Goal: Task Accomplishment & Management: Complete application form

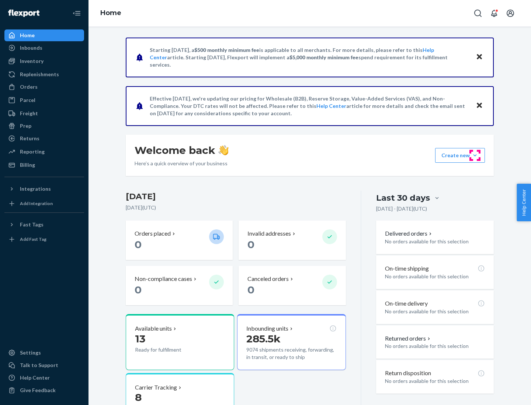
click at [475, 156] on button "Create new Create new inbound Create new order Create new product" at bounding box center [460, 155] width 50 height 15
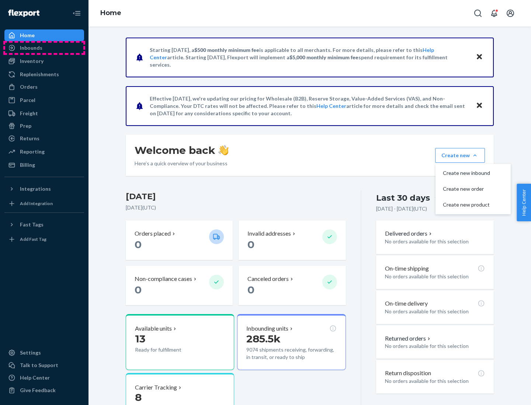
click at [44, 48] on div "Inbounds" at bounding box center [44, 48] width 78 height 10
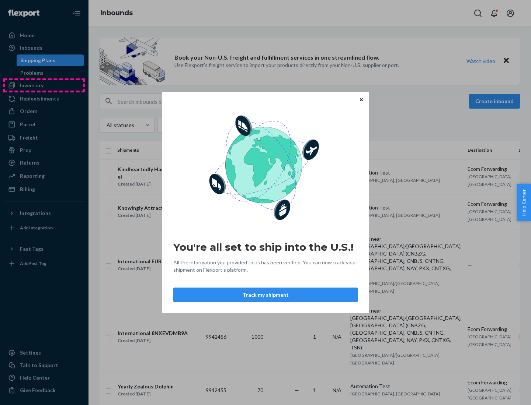
click at [44, 86] on div "You're all set to ship into the U.S.! All the information you provided to us ha…" at bounding box center [265, 202] width 531 height 405
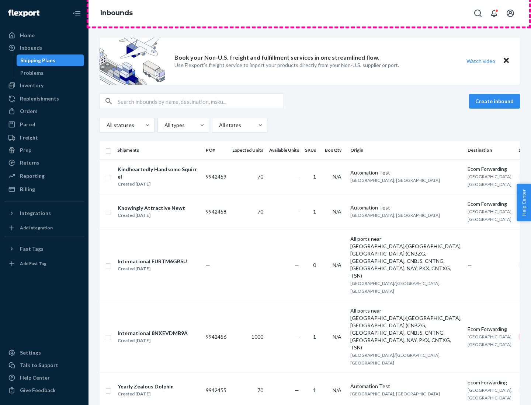
click at [310, 13] on div "Inbounds" at bounding box center [309, 13] width 442 height 27
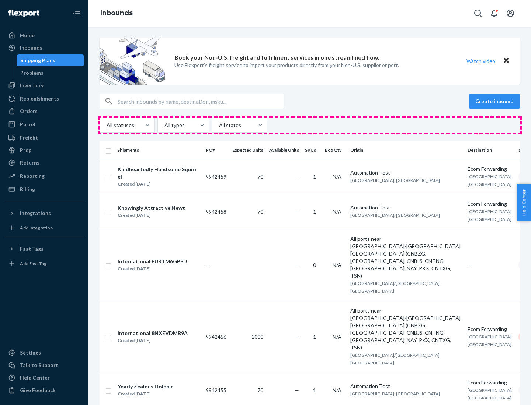
click at [310, 125] on div "All statuses All types All states" at bounding box center [310, 125] width 420 height 15
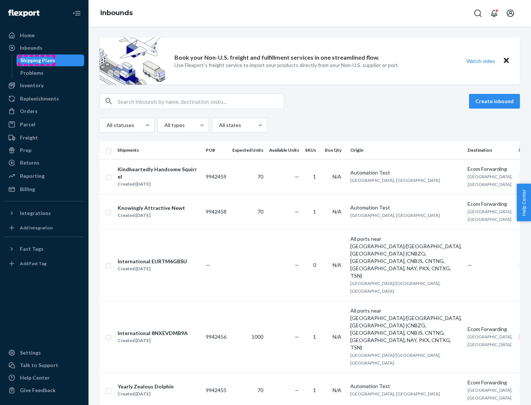
click at [36, 60] on div "Shipping Plans" at bounding box center [37, 60] width 35 height 7
click at [495, 101] on button "Create inbound" at bounding box center [494, 101] width 51 height 15
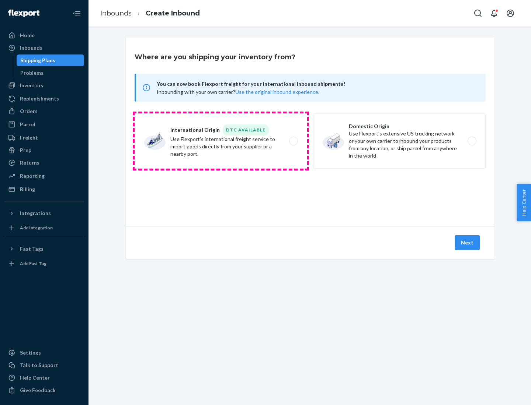
click at [221, 141] on label "International Origin DTC Available Use Flexport's international freight service…" at bounding box center [221, 141] width 172 height 55
click at [293, 141] on input "International Origin DTC Available Use Flexport's international freight service…" at bounding box center [295, 141] width 5 height 5
radio input "true"
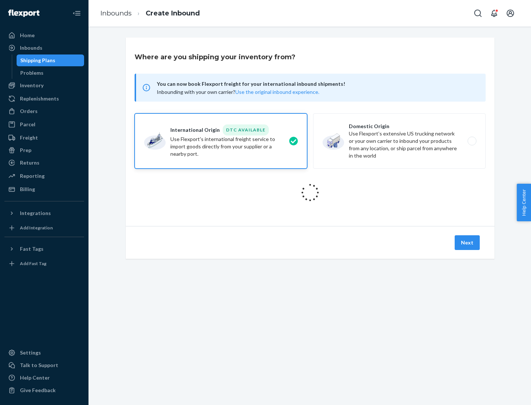
click at [310, 193] on icon at bounding box center [310, 192] width 21 height 21
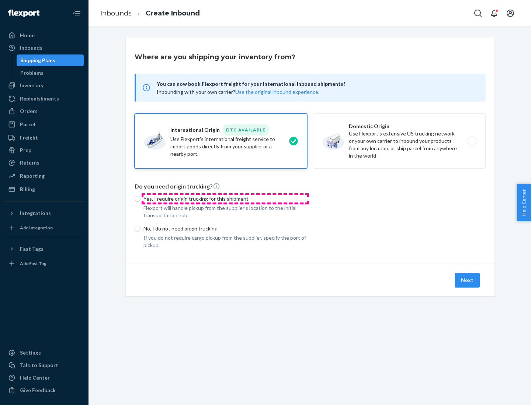
click at [225, 199] on p "Yes, I require origin trucking for this shipment" at bounding box center [225, 198] width 164 height 7
click at [140, 199] on input "Yes, I require origin trucking for this shipment" at bounding box center [138, 199] width 6 height 6
radio input "true"
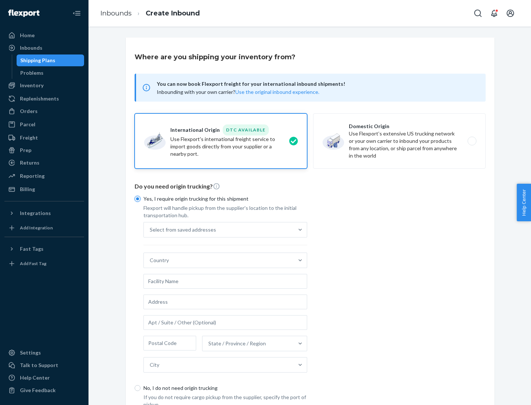
scroll to position [14, 0]
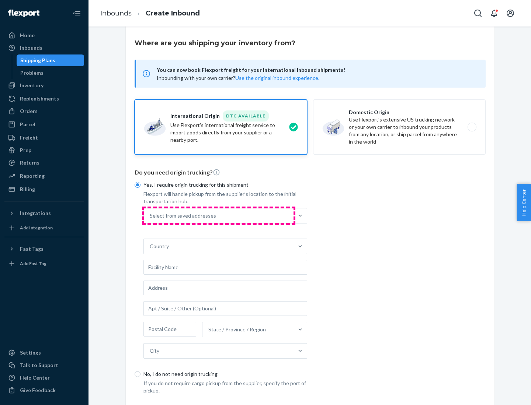
click at [219, 216] on div "Select from saved addresses" at bounding box center [219, 216] width 150 height 15
click at [150, 216] on input "Select from saved addresses" at bounding box center [150, 215] width 1 height 7
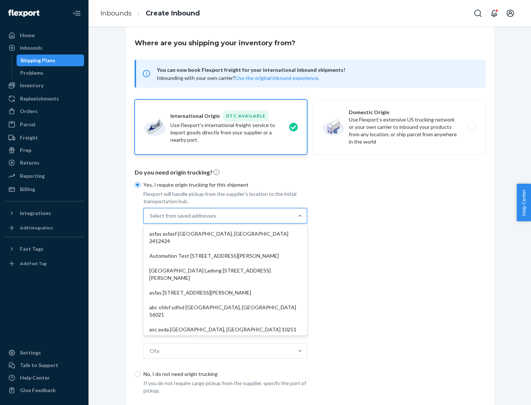
scroll to position [32, 0]
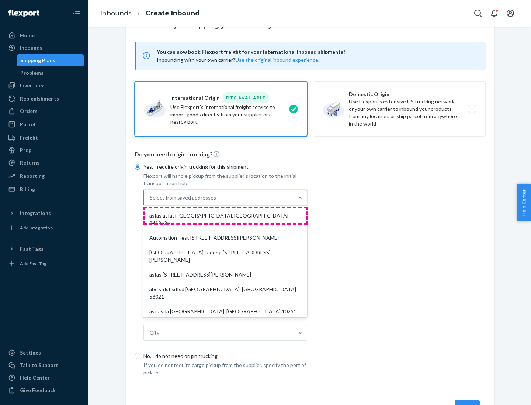
click at [225, 216] on div "asfas asfasf [GEOGRAPHIC_DATA], [GEOGRAPHIC_DATA] 2412424" at bounding box center [225, 220] width 161 height 22
click at [150, 202] on input "option asfas asfasf [GEOGRAPHIC_DATA], [GEOGRAPHIC_DATA] 2412424 focused, 1 of …" at bounding box center [150, 197] width 1 height 7
type input "asfas"
type input "asfasf"
type input "2412424"
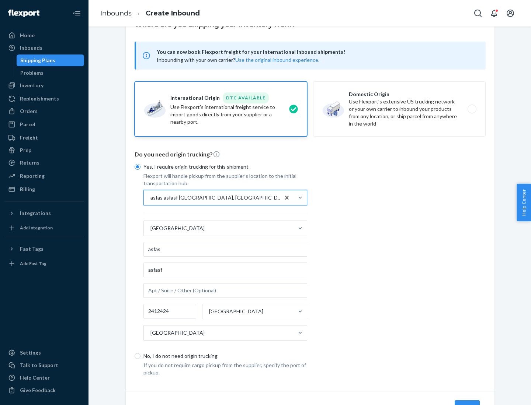
scroll to position [69, 0]
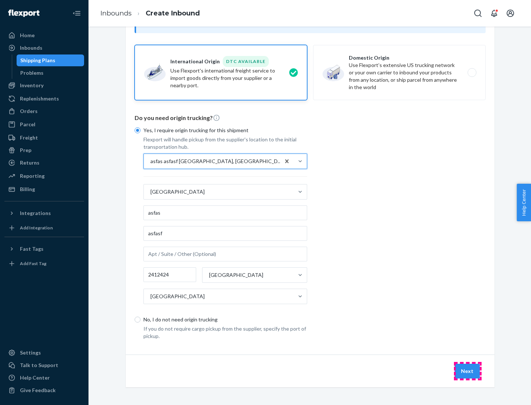
click at [467, 371] on button "Next" at bounding box center [466, 371] width 25 height 15
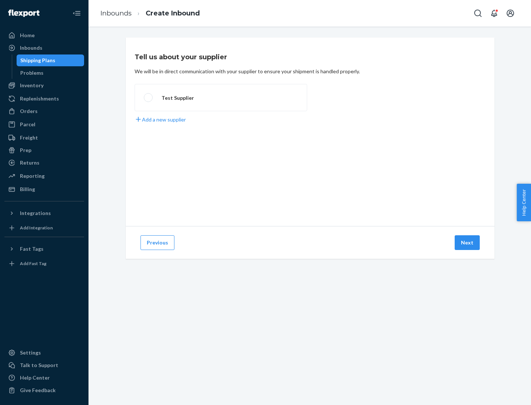
click at [221, 98] on label "Test Supplier" at bounding box center [221, 97] width 172 height 27
click at [149, 98] on input "Test Supplier" at bounding box center [146, 97] width 5 height 5
radio input "true"
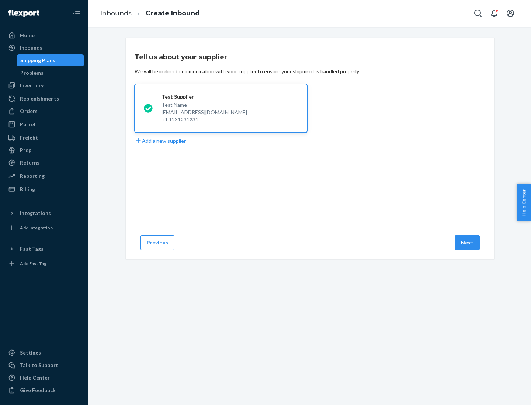
click at [467, 243] on button "Next" at bounding box center [466, 243] width 25 height 15
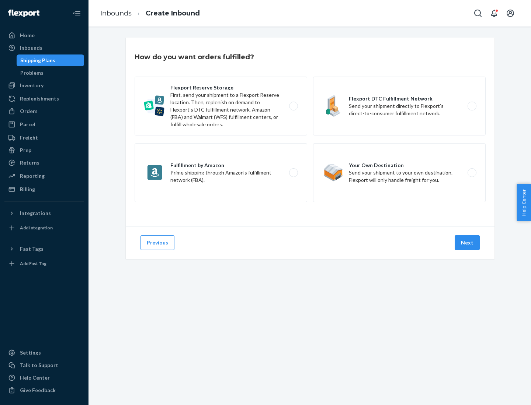
click at [221, 173] on label "Fulfillment by Amazon Prime shipping through Amazon’s fulfillment network (FBA)." at bounding box center [221, 172] width 172 height 59
click at [293, 173] on input "Fulfillment by Amazon Prime shipping through Amazon’s fulfillment network (FBA)." at bounding box center [295, 173] width 5 height 5
radio input "true"
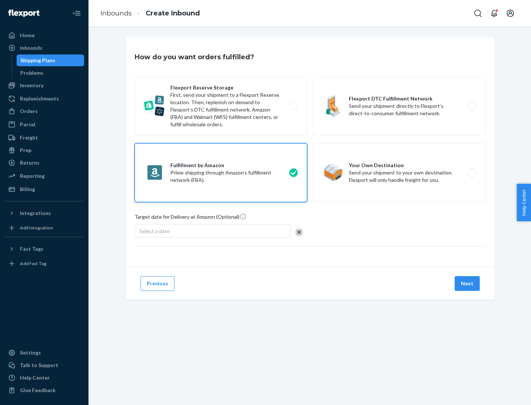
click at [467, 284] on button "Next" at bounding box center [466, 283] width 25 height 15
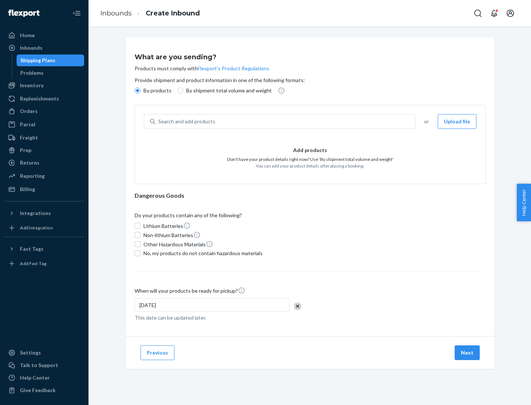
click at [227, 91] on p "By shipment total volume and weight" at bounding box center [229, 90] width 86 height 7
click at [183, 91] on input "By shipment total volume and weight" at bounding box center [180, 91] width 6 height 6
radio input "true"
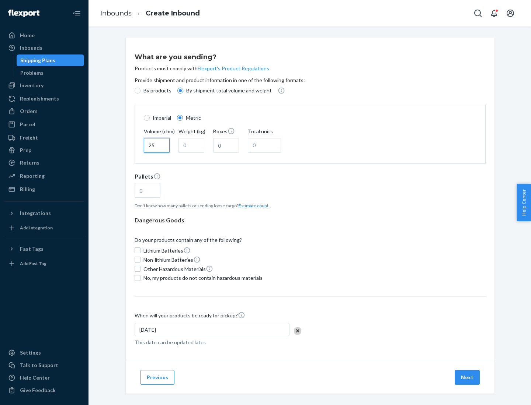
type input "25"
type input "100"
type input "50"
type input "500"
click at [252, 206] on button "Estimate count" at bounding box center [253, 206] width 30 height 6
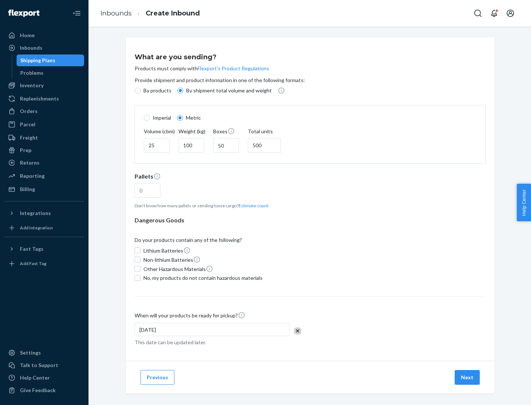
type input "16"
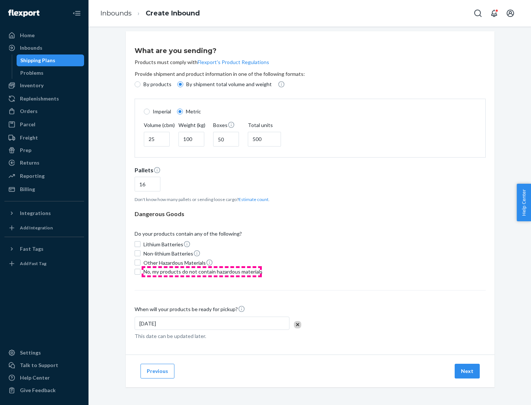
click at [202, 272] on span "No, my products do not contain hazardous materials" at bounding box center [202, 271] width 119 height 7
click at [140, 272] on input "No, my products do not contain hazardous materials" at bounding box center [138, 272] width 6 height 6
checkbox input "true"
click at [467, 371] on button "Next" at bounding box center [466, 371] width 25 height 15
